Goal: Use online tool/utility

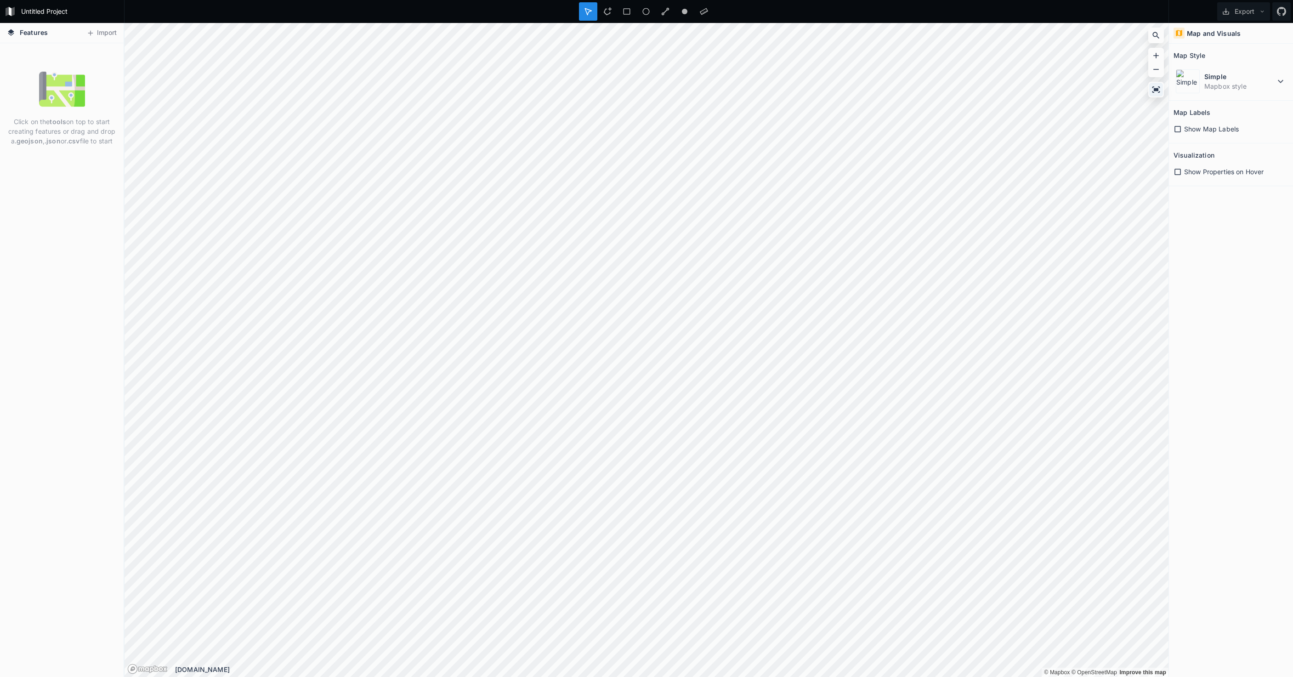
click at [1157, 88] on icon at bounding box center [1156, 89] width 8 height 6
click at [1157, 72] on icon at bounding box center [1156, 69] width 9 height 9
click at [1156, 70] on icon at bounding box center [1156, 69] width 9 height 9
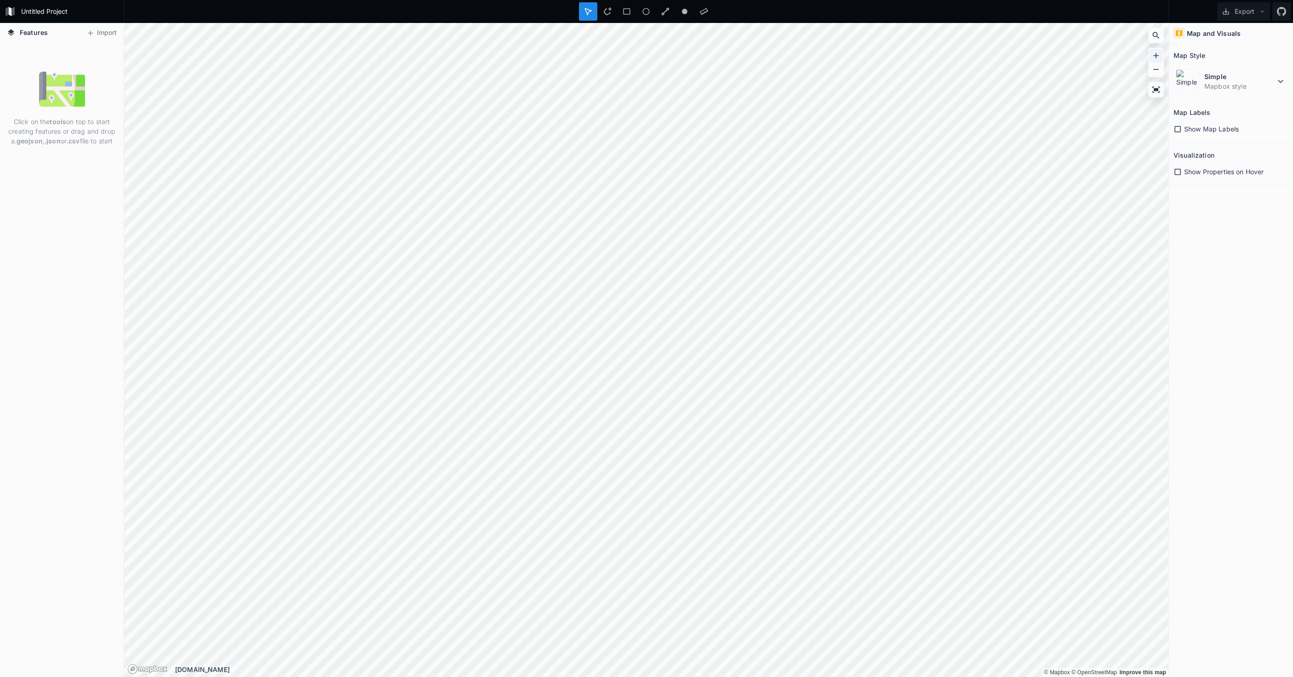
click at [1156, 59] on icon at bounding box center [1156, 55] width 9 height 9
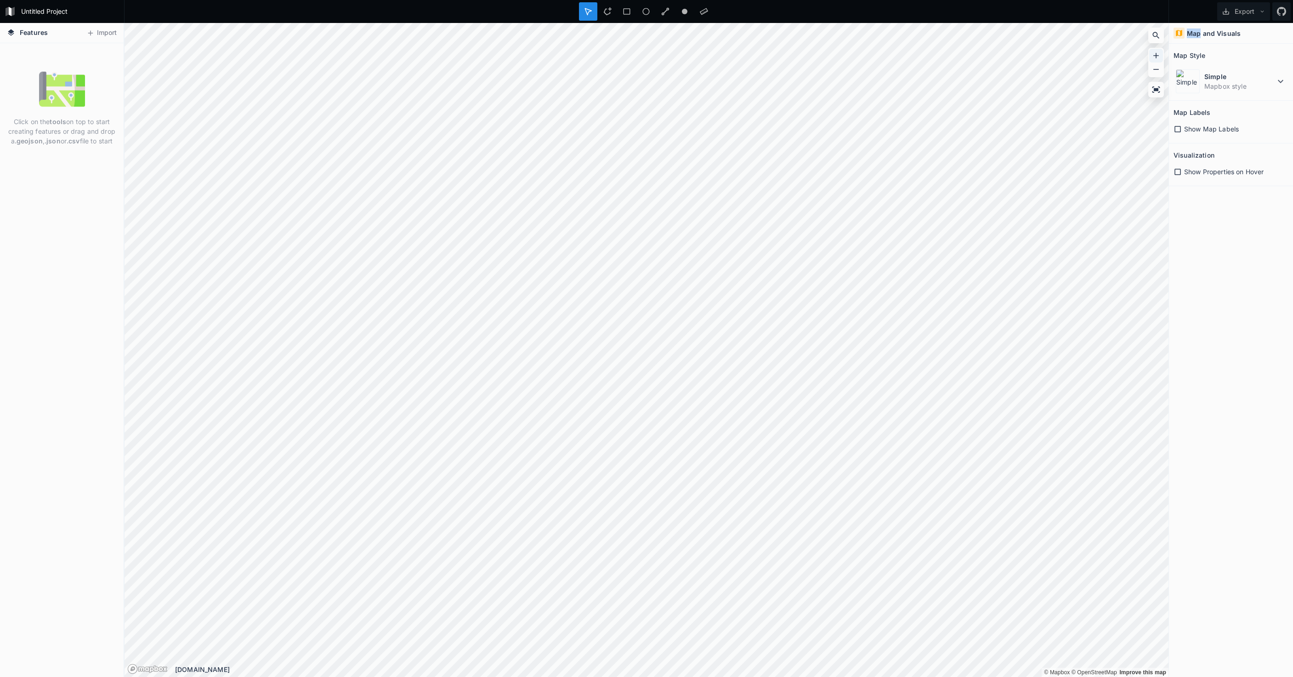
click at [1156, 59] on icon at bounding box center [1156, 55] width 9 height 9
click at [374, 109] on div "Features Import Click on the tools on top to start creating features or drag an…" at bounding box center [646, 350] width 1293 height 654
